Goal: Find specific page/section: Find specific page/section

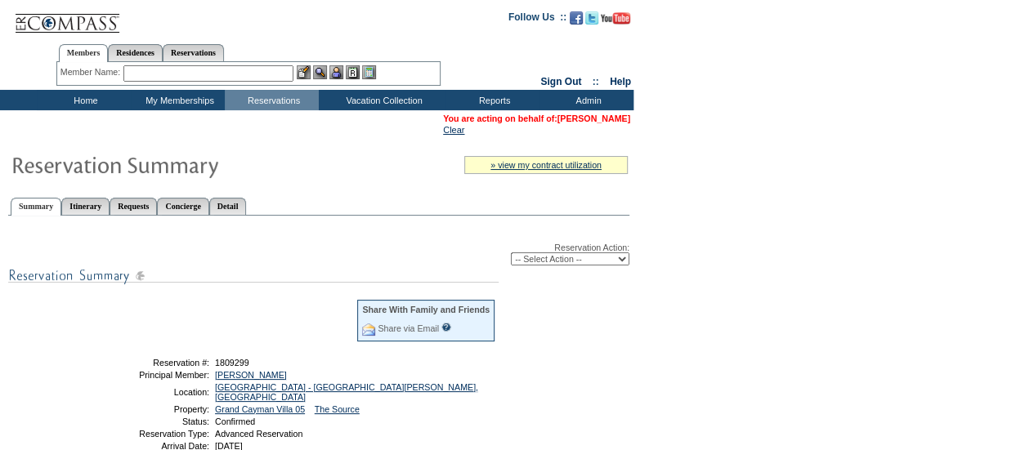
click at [569, 121] on link "[PERSON_NAME]" at bounding box center [594, 119] width 73 height 10
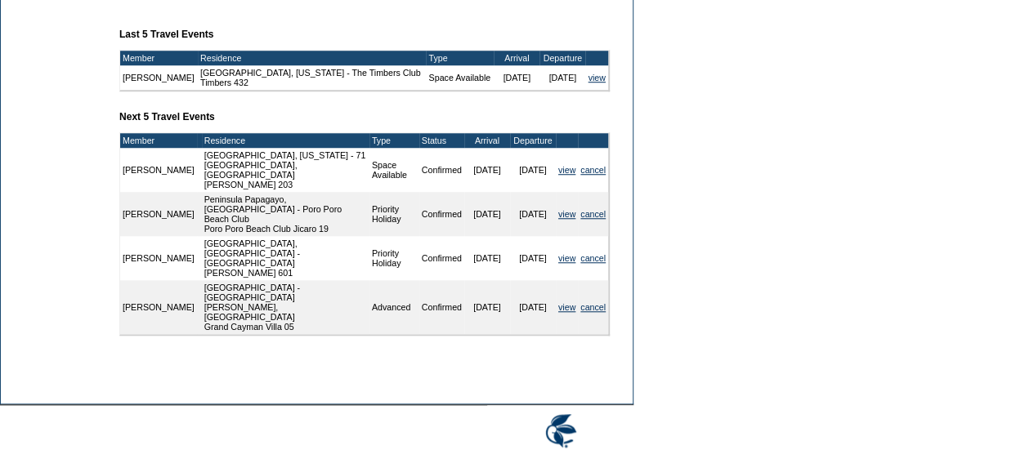
scroll to position [614, 0]
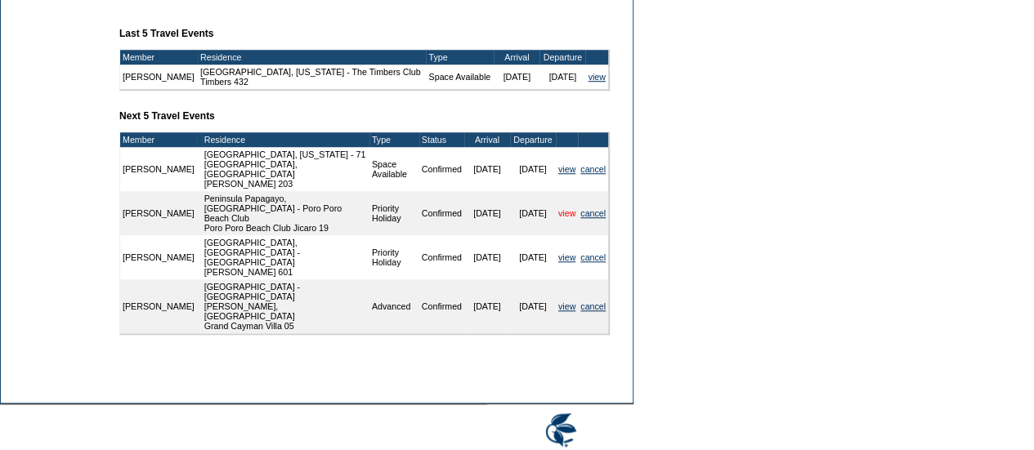
click at [561, 218] on link "view" at bounding box center [566, 213] width 17 height 10
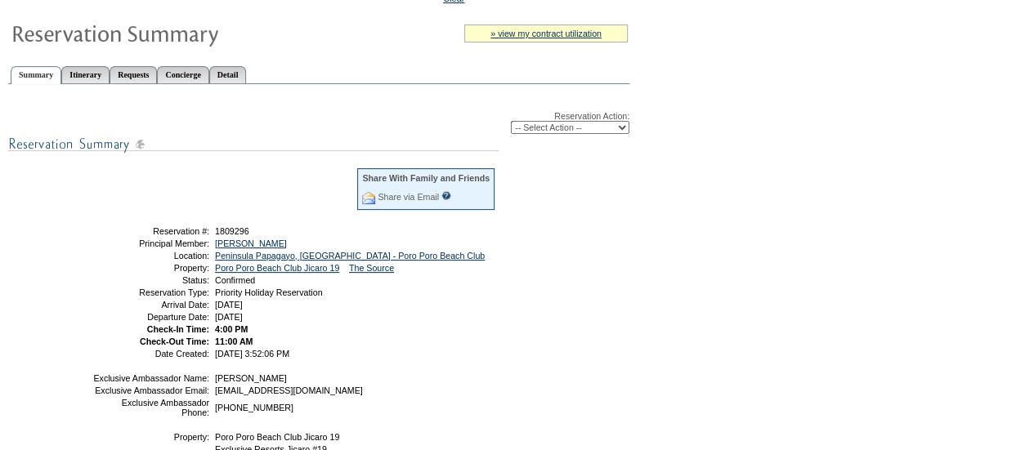
scroll to position [43, 0]
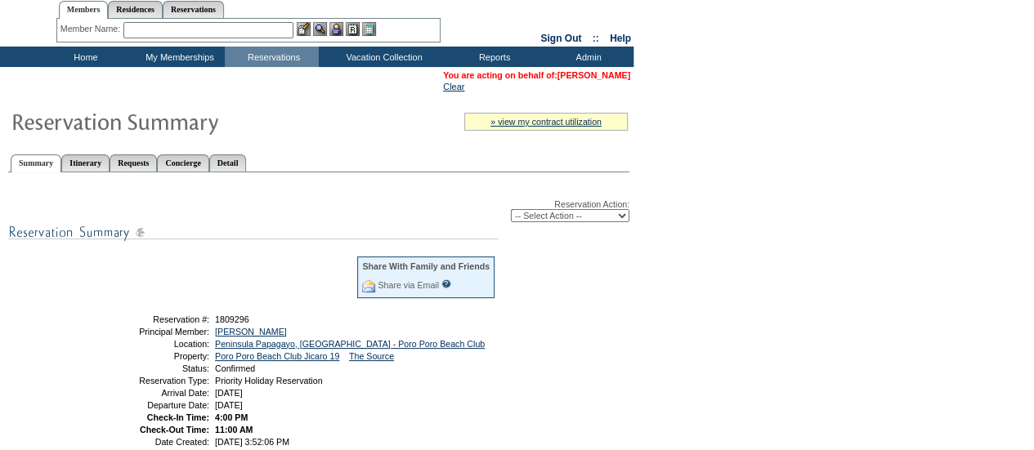
click at [594, 74] on link "[PERSON_NAME]" at bounding box center [594, 75] width 73 height 10
